Goal: Information Seeking & Learning: Understand process/instructions

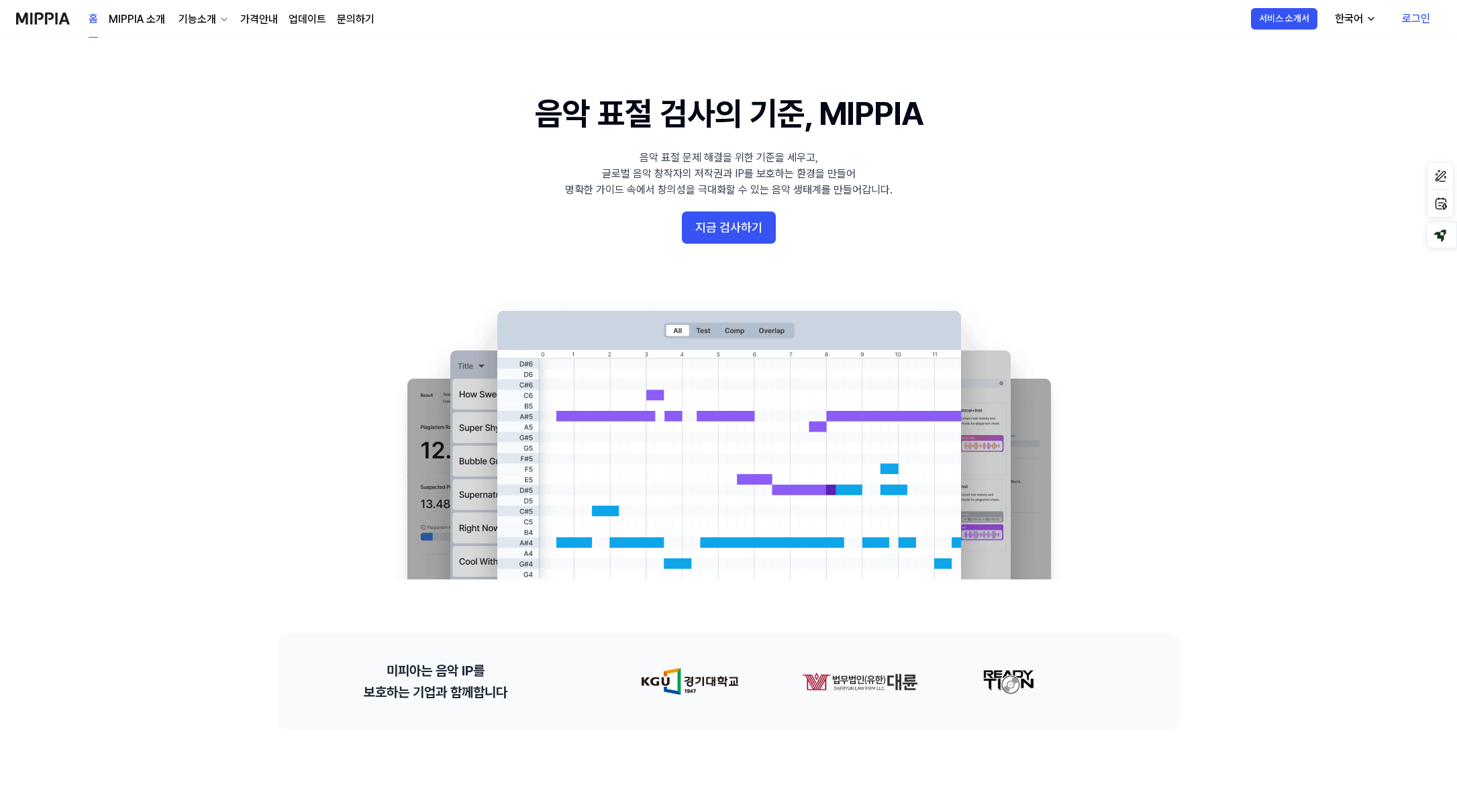
click at [201, 20] on div "기능소개" at bounding box center [197, 19] width 43 height 16
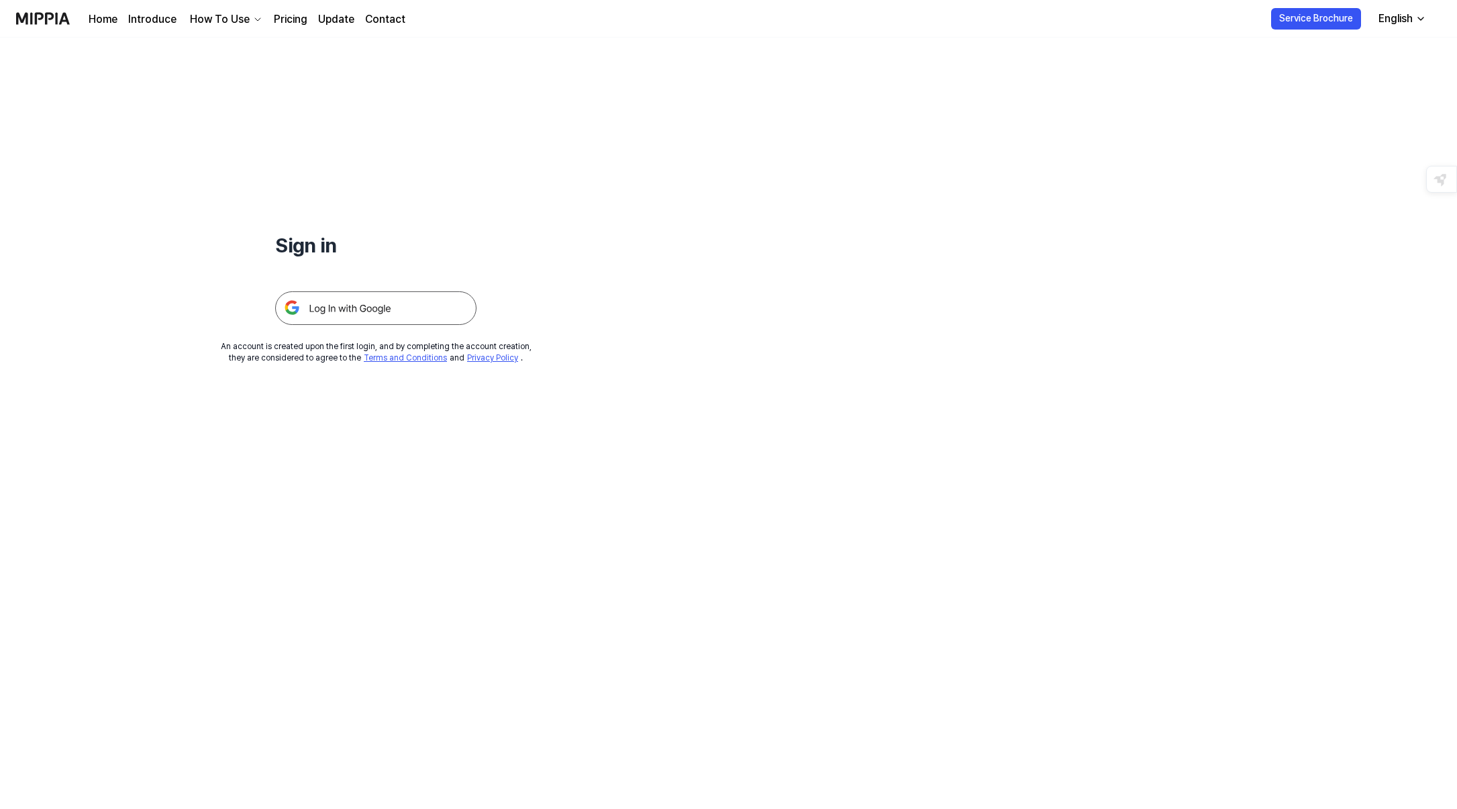
click at [150, 23] on link "Introduce" at bounding box center [152, 19] width 48 height 16
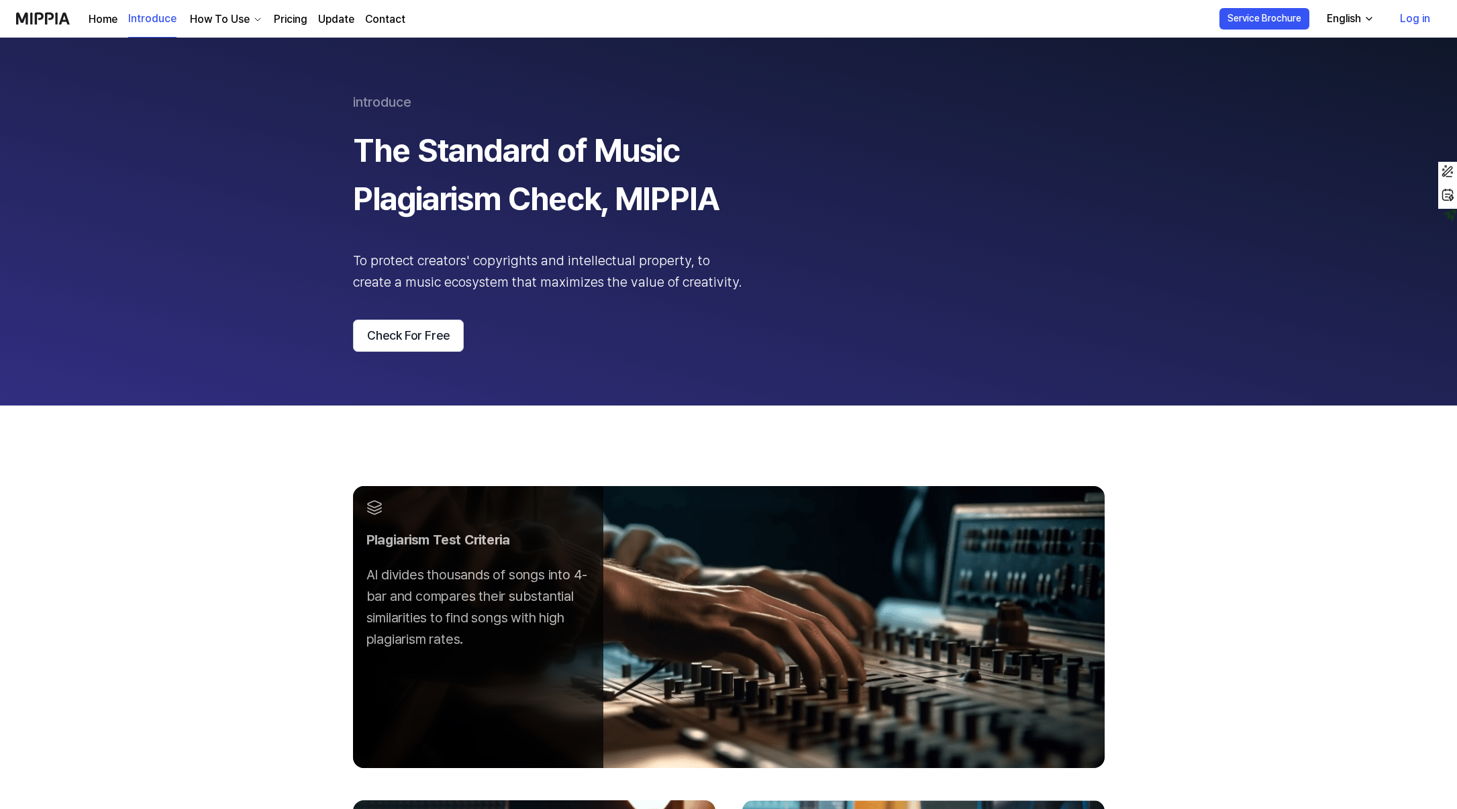
click at [283, 23] on link "Pricing" at bounding box center [291, 19] width 34 height 16
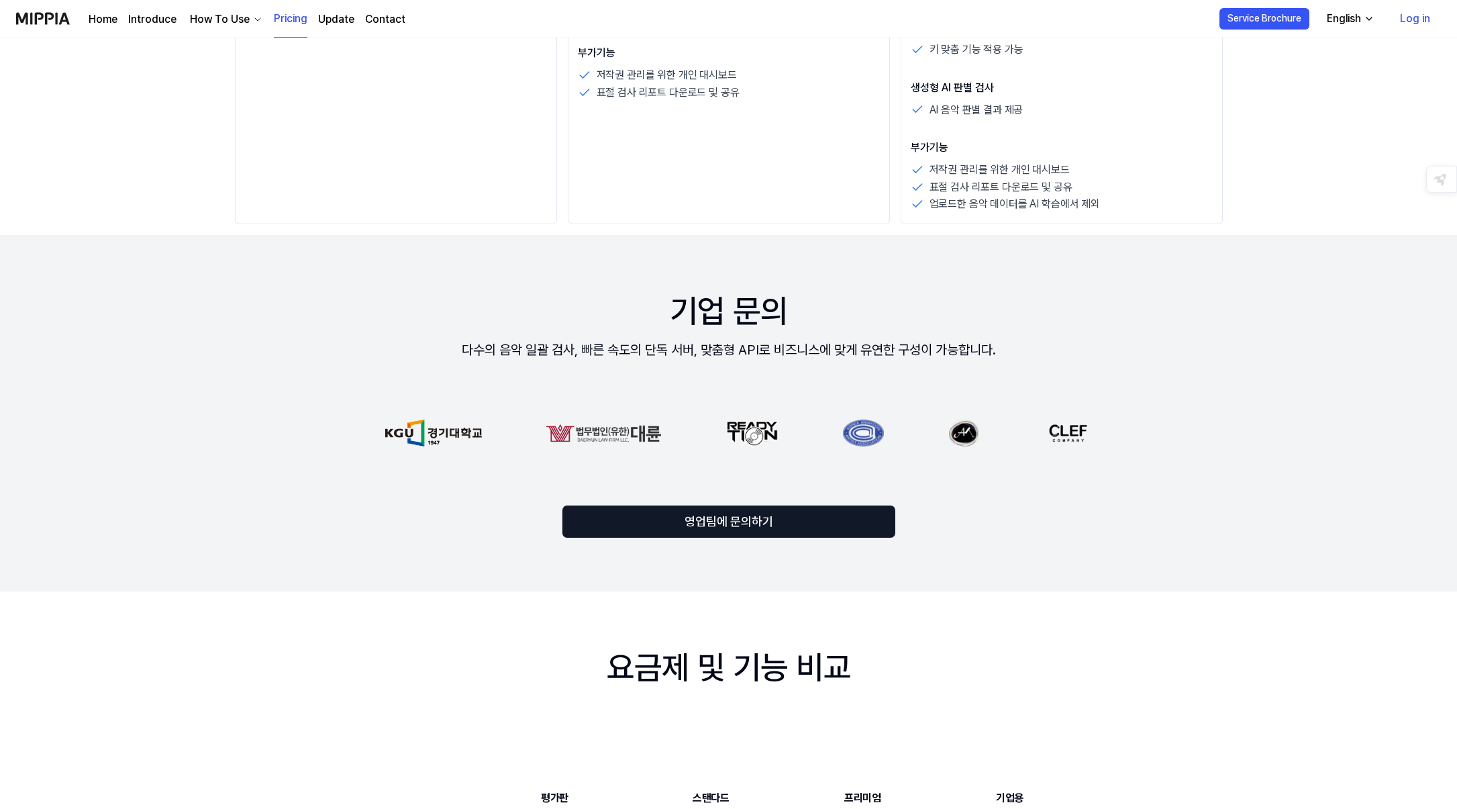
scroll to position [714, 0]
drag, startPoint x: 969, startPoint y: 436, endPoint x: 795, endPoint y: 435, distance: 174.5
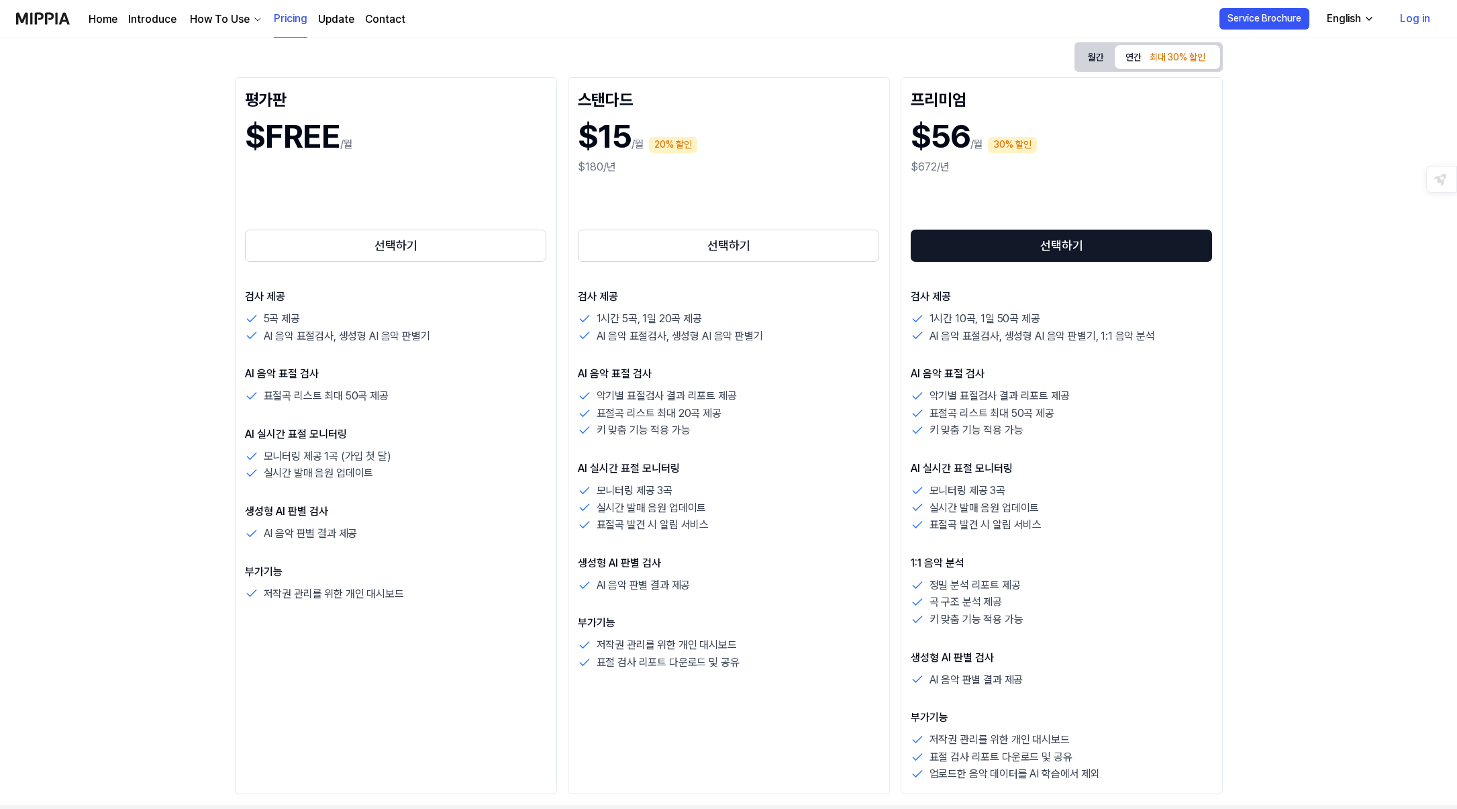
scroll to position [0, 0]
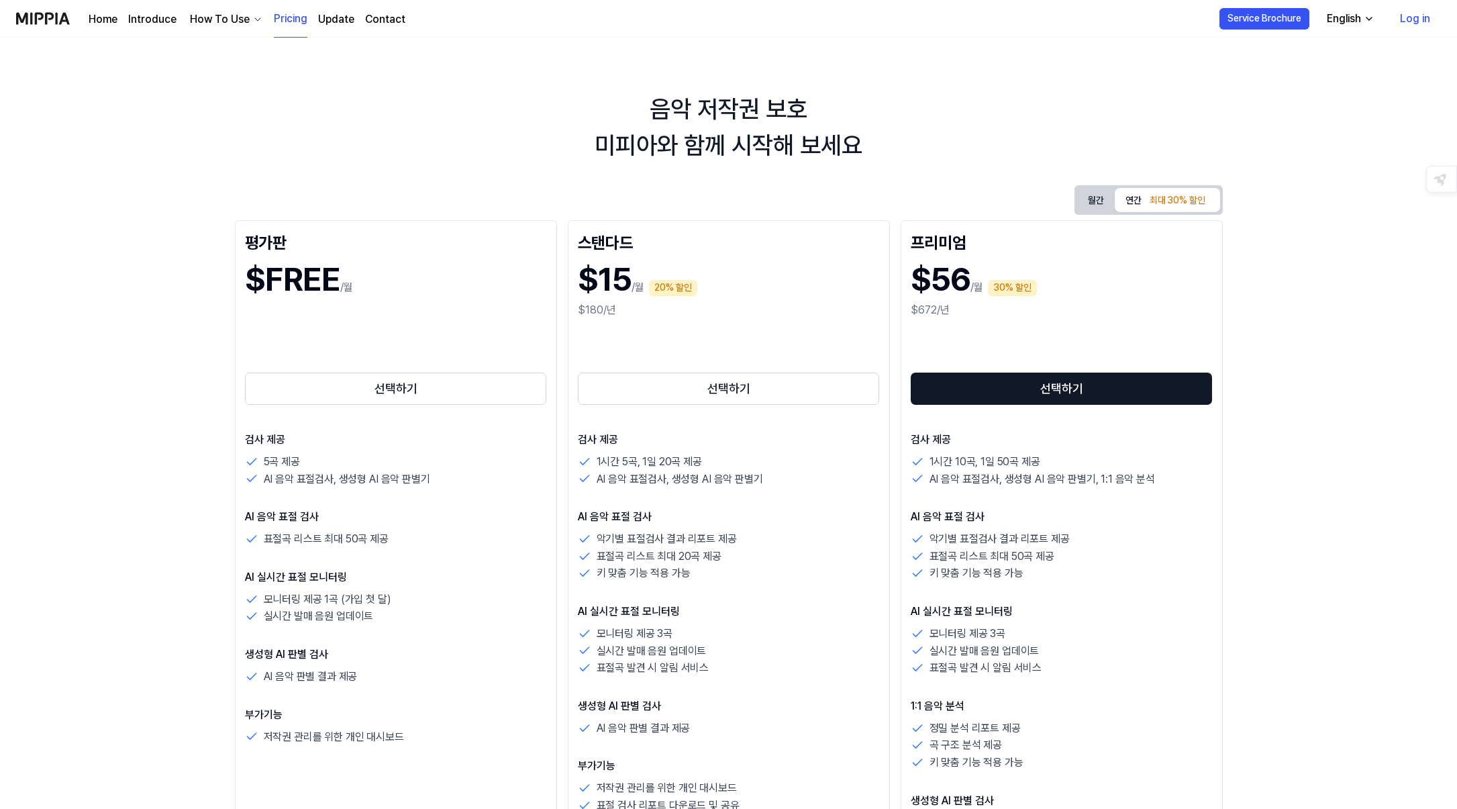
click at [324, 15] on link "Update" at bounding box center [336, 19] width 36 height 16
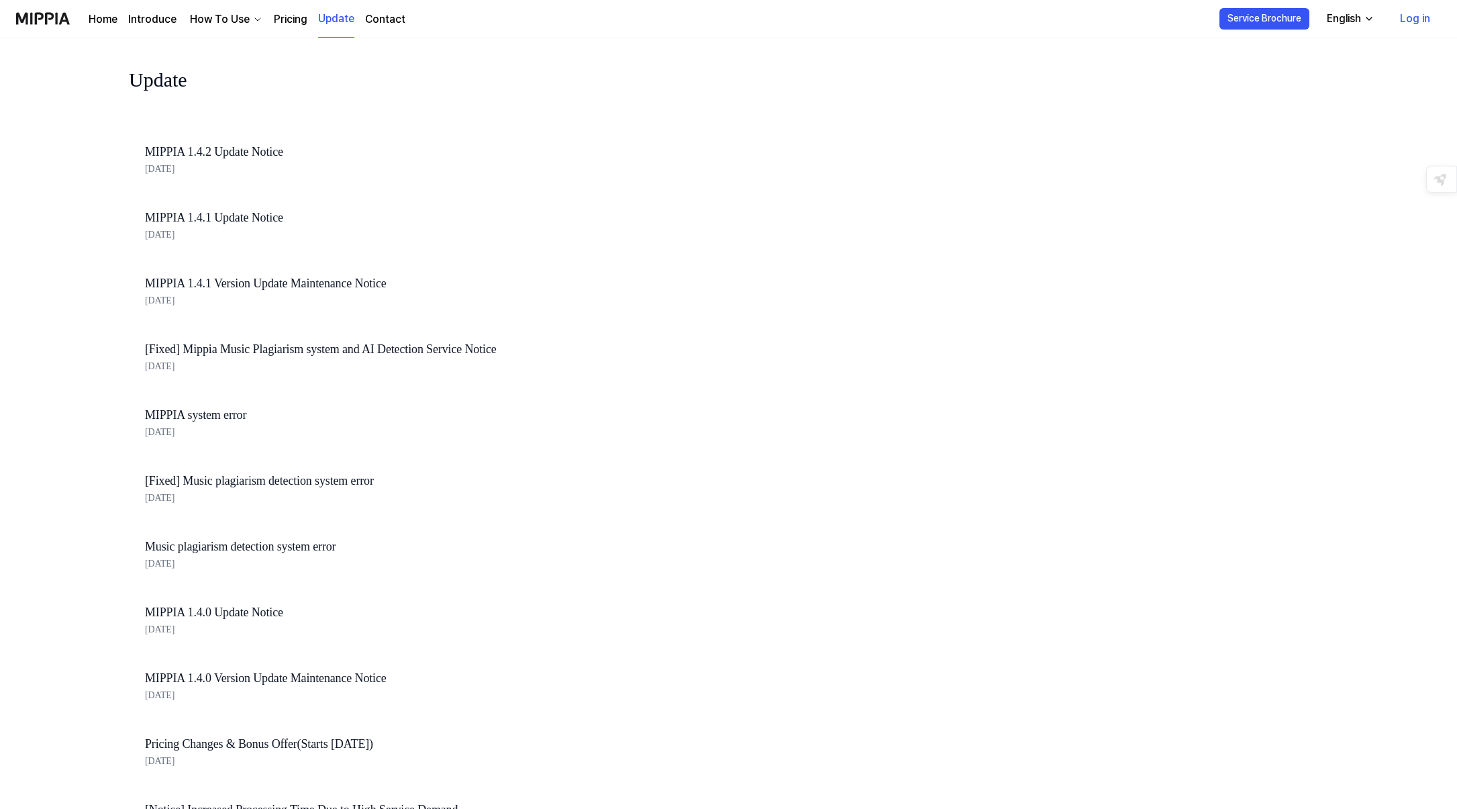
click at [251, 152] on link "MIPPIA 1.4.2 Update Notice" at bounding box center [373, 151] width 456 height 19
click at [378, 18] on link "Contact" at bounding box center [385, 19] width 40 height 16
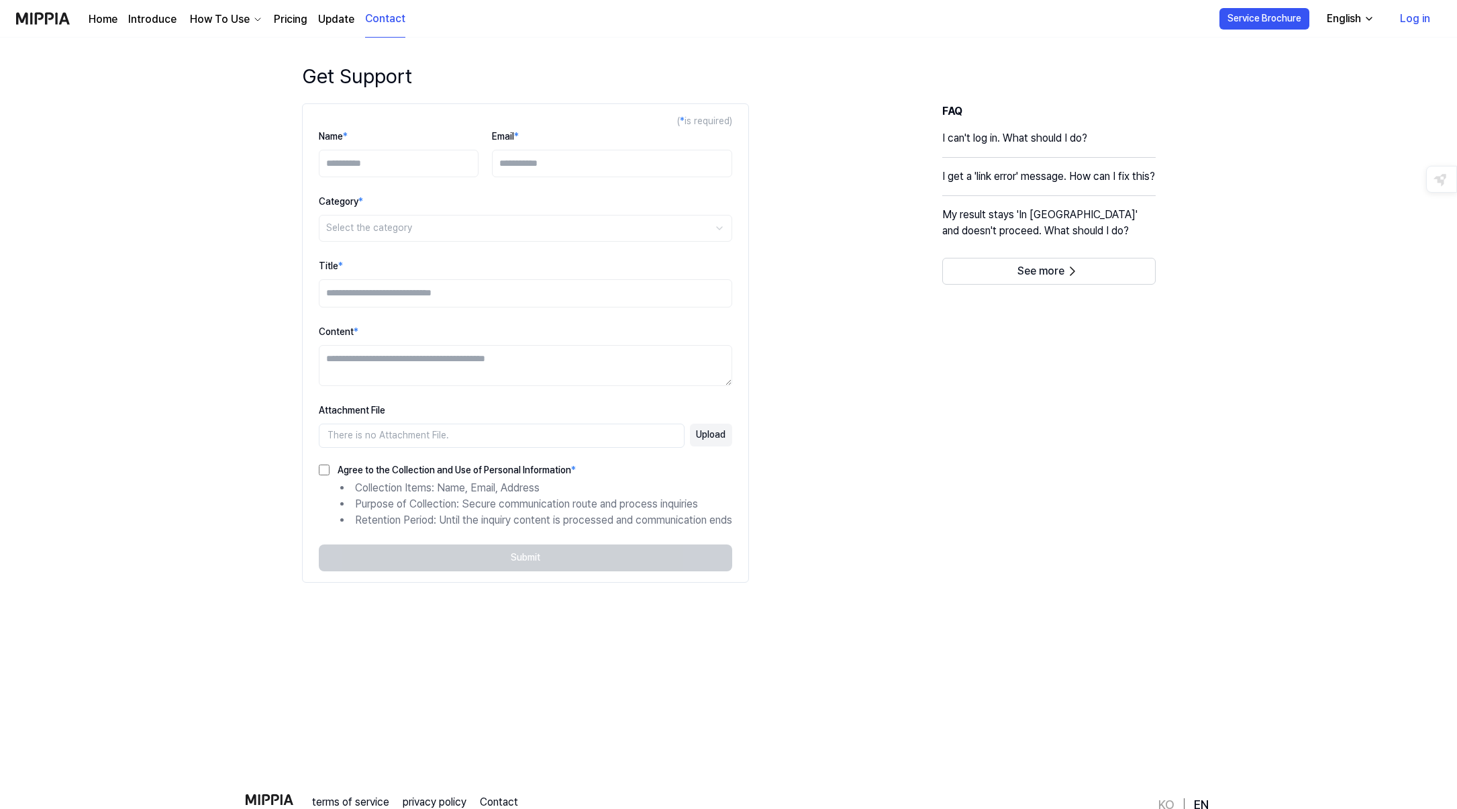
click at [285, 19] on link "Pricing" at bounding box center [291, 19] width 34 height 16
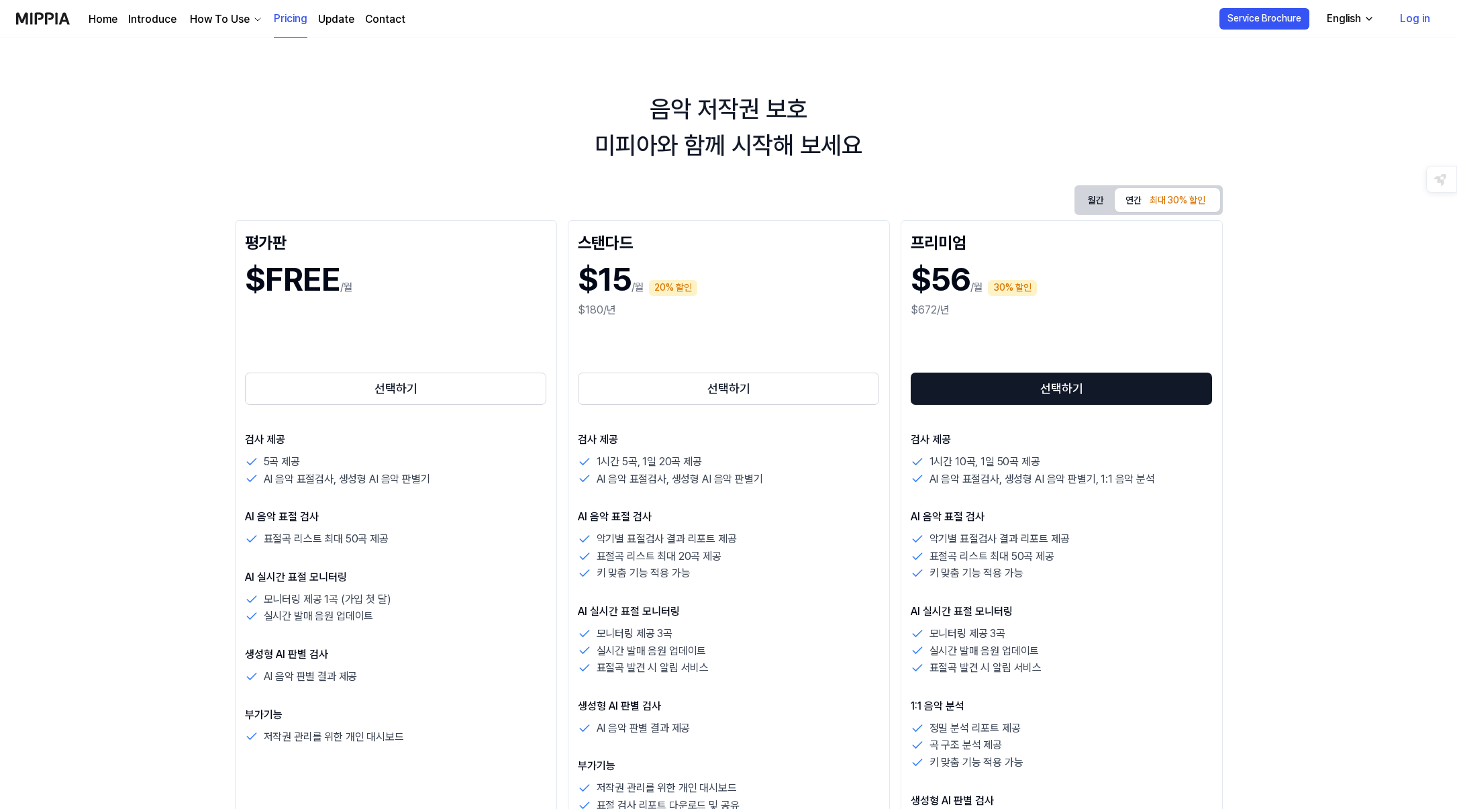
click at [225, 14] on div "How To Use" at bounding box center [219, 19] width 65 height 16
click at [252, 132] on link "Detect AI" at bounding box center [223, 130] width 129 height 27
